Goal: Task Accomplishment & Management: Manage account settings

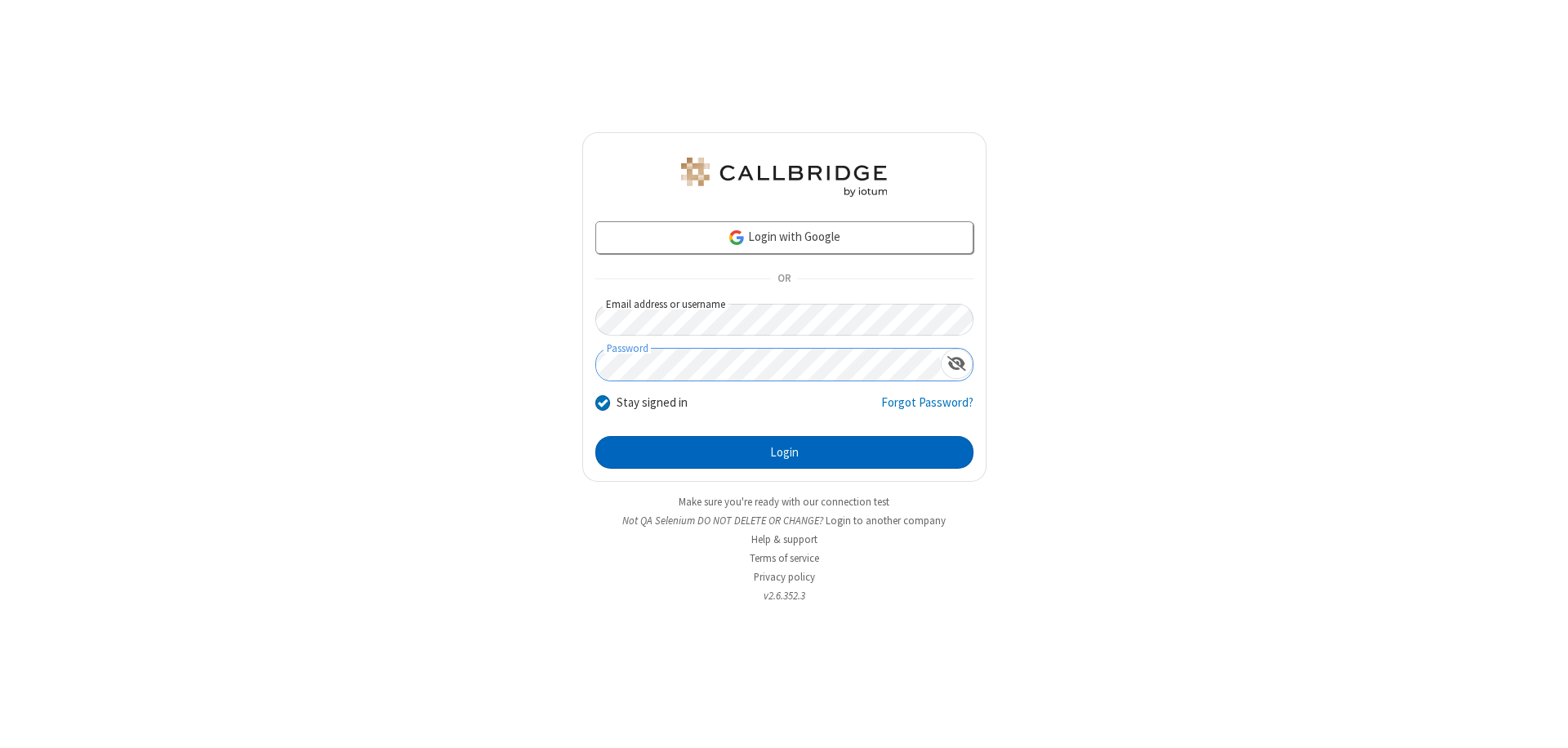
click at [784, 452] on button "Login" at bounding box center [784, 452] width 378 height 32
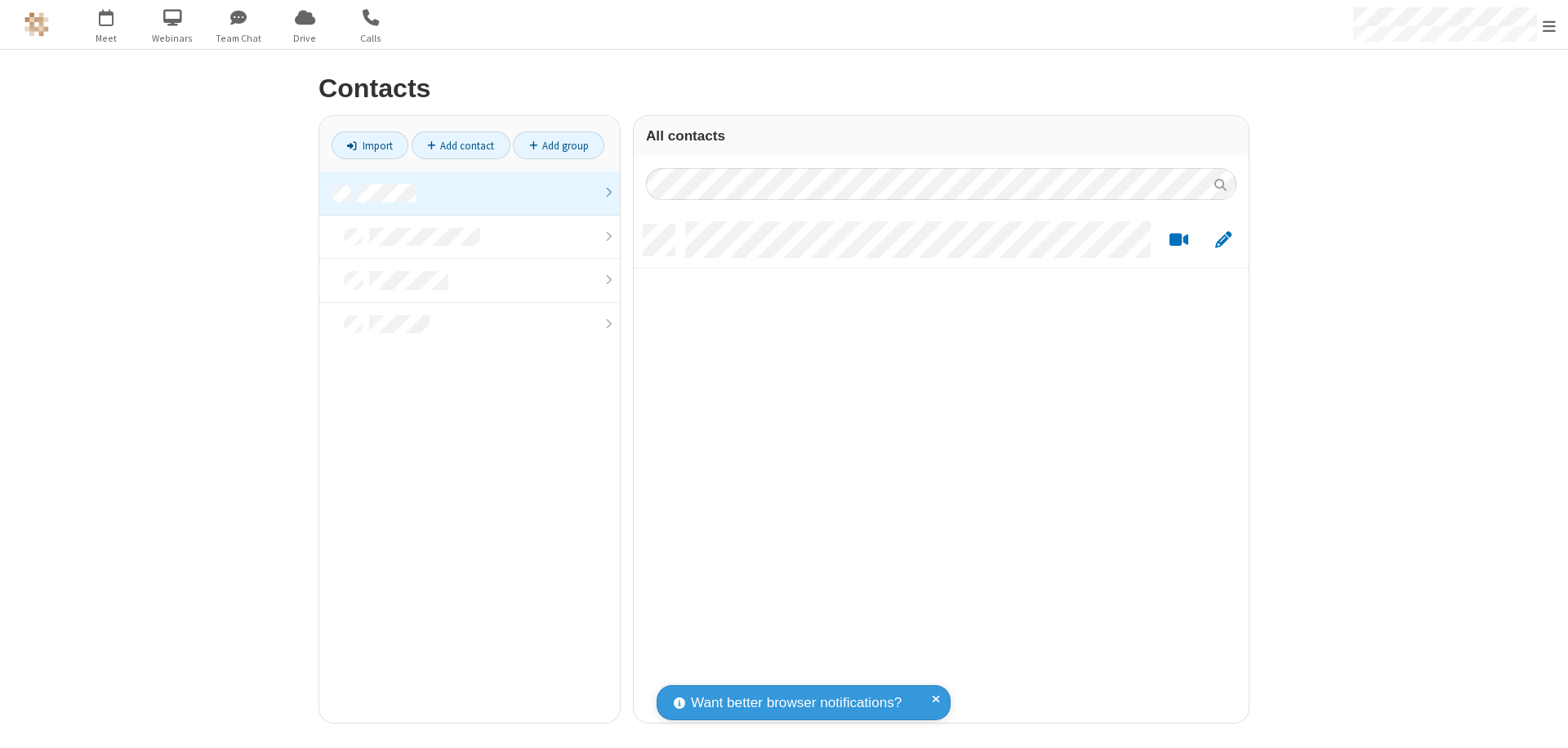
scroll to position [498, 603]
click at [470, 193] on link at bounding box center [469, 193] width 300 height 44
click at [461, 145] on link "Add contact" at bounding box center [462, 145] width 99 height 28
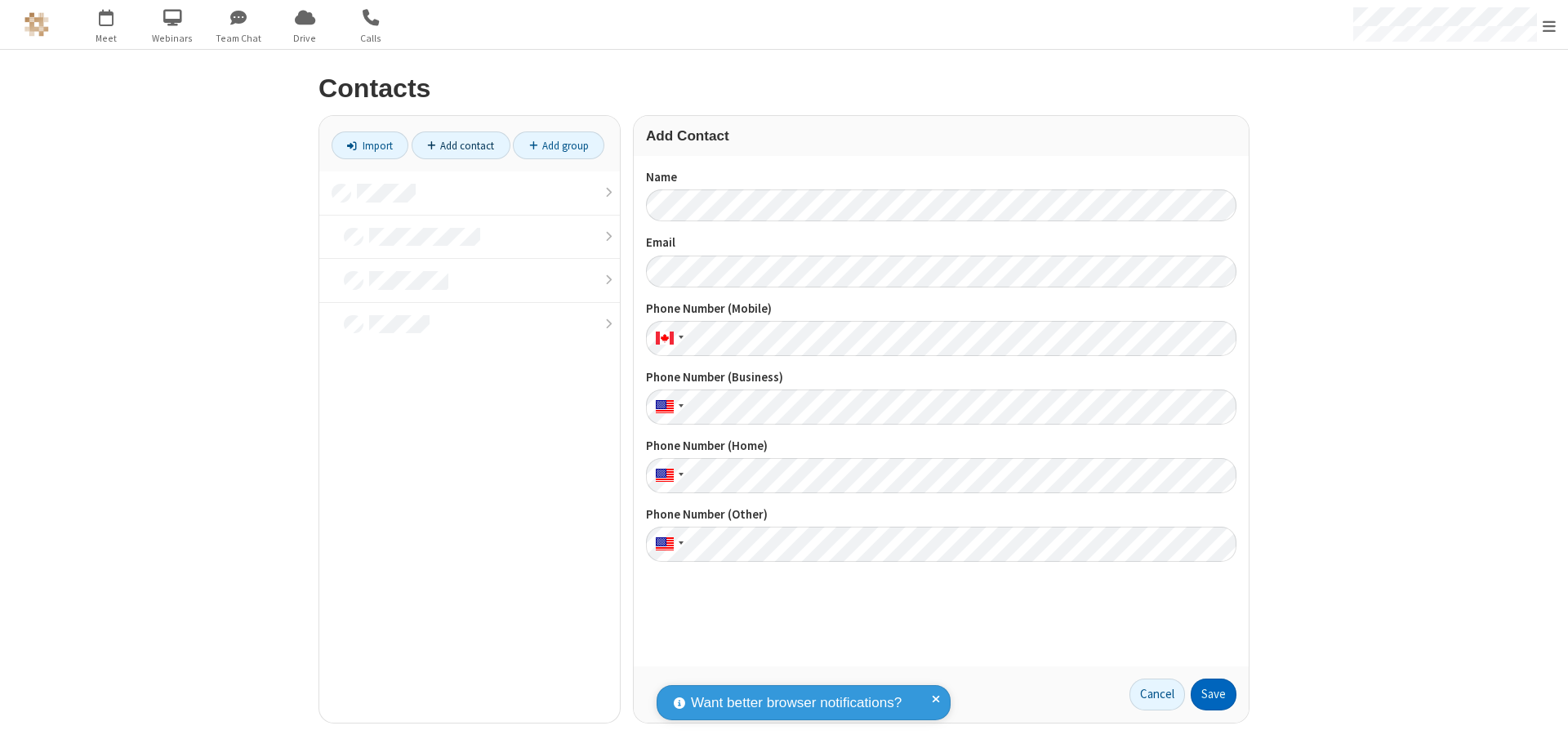
click at [1214, 694] on button "Save" at bounding box center [1214, 695] width 46 height 32
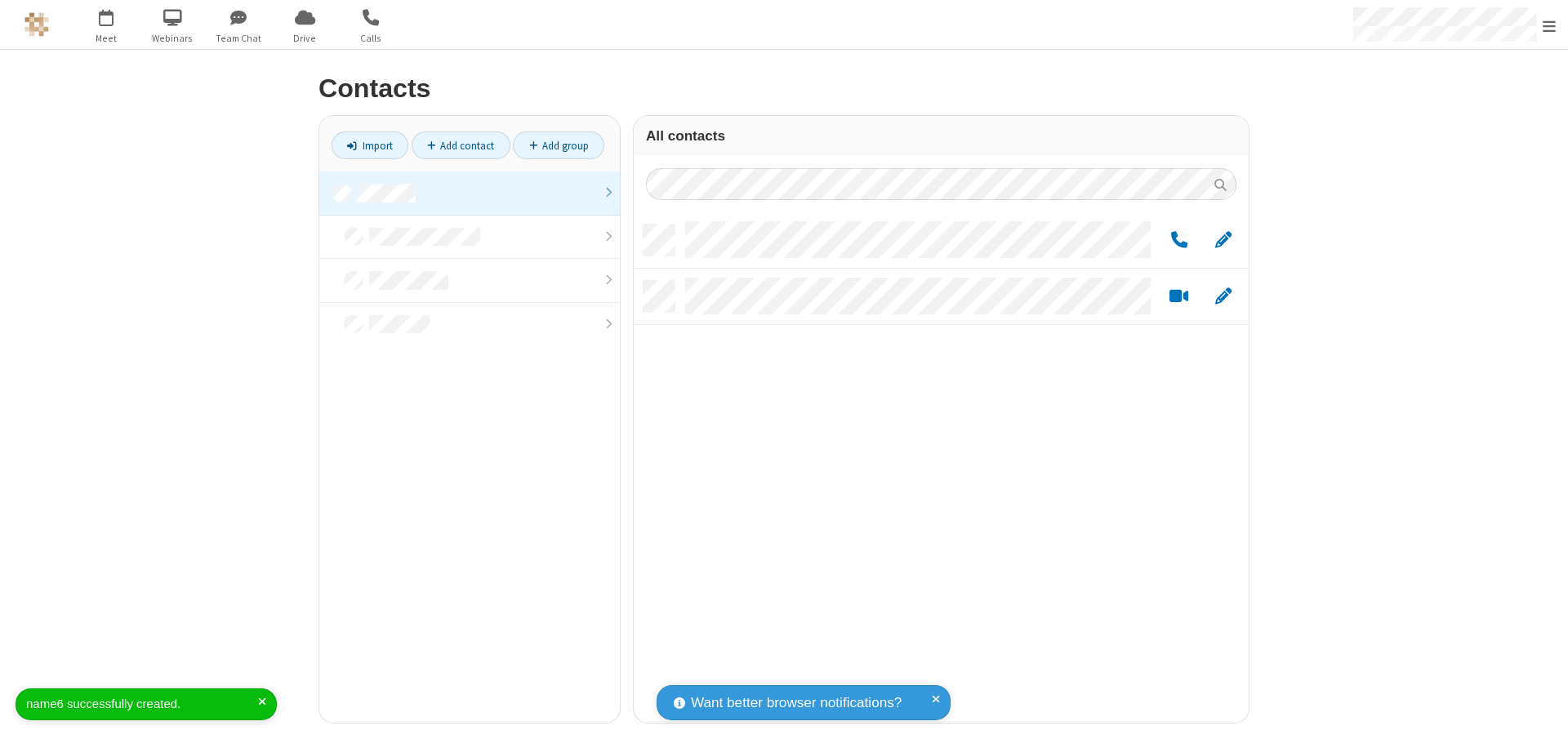
scroll to position [498, 603]
